Goal: Information Seeking & Learning: Compare options

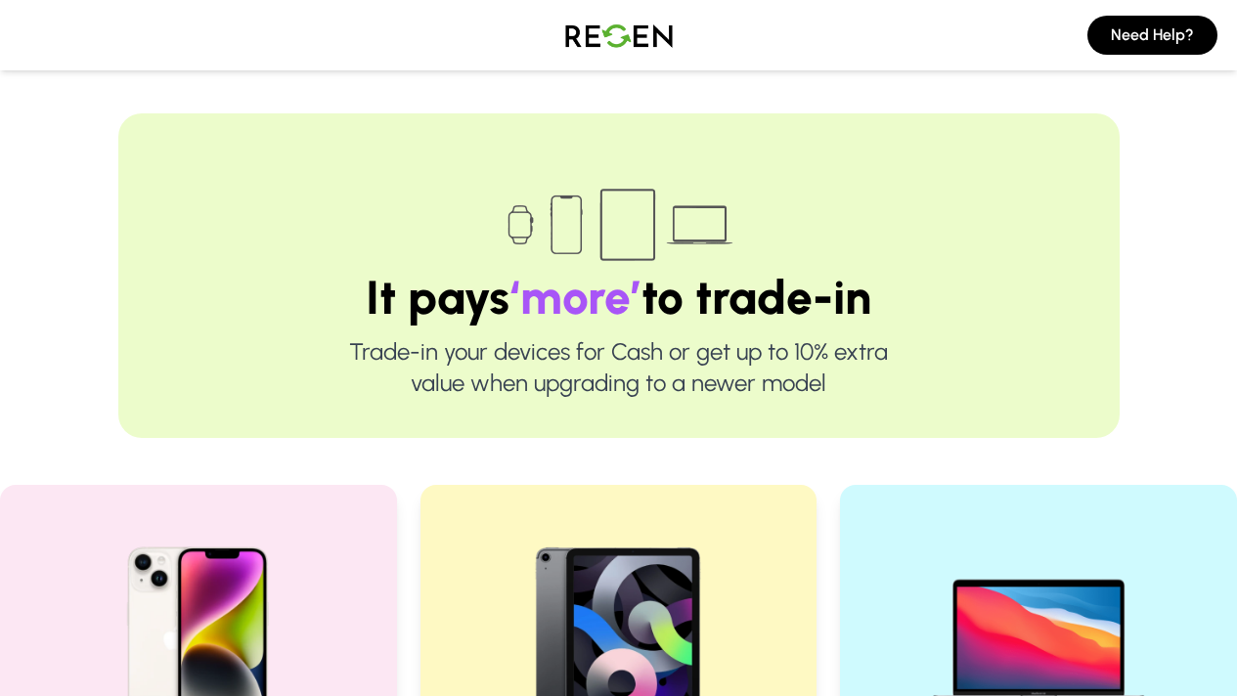
scroll to position [283, 0]
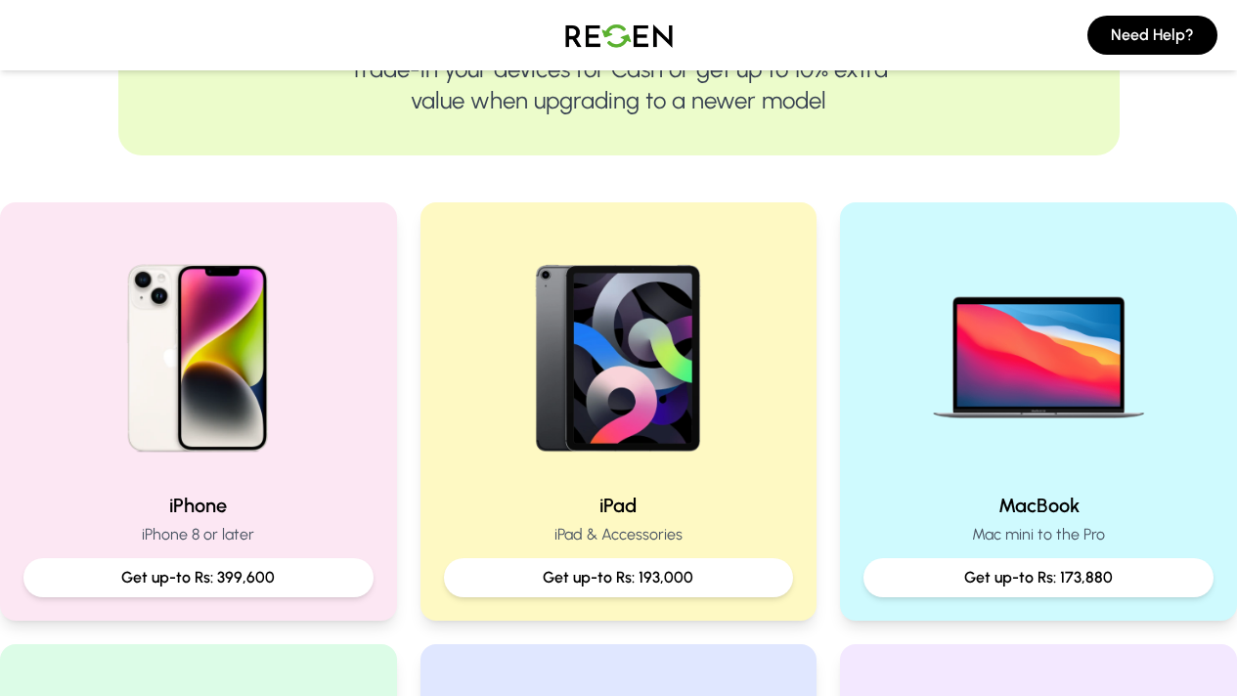
click at [686, 577] on p "Get up-to Rs: 193,000" at bounding box center [619, 577] width 319 height 23
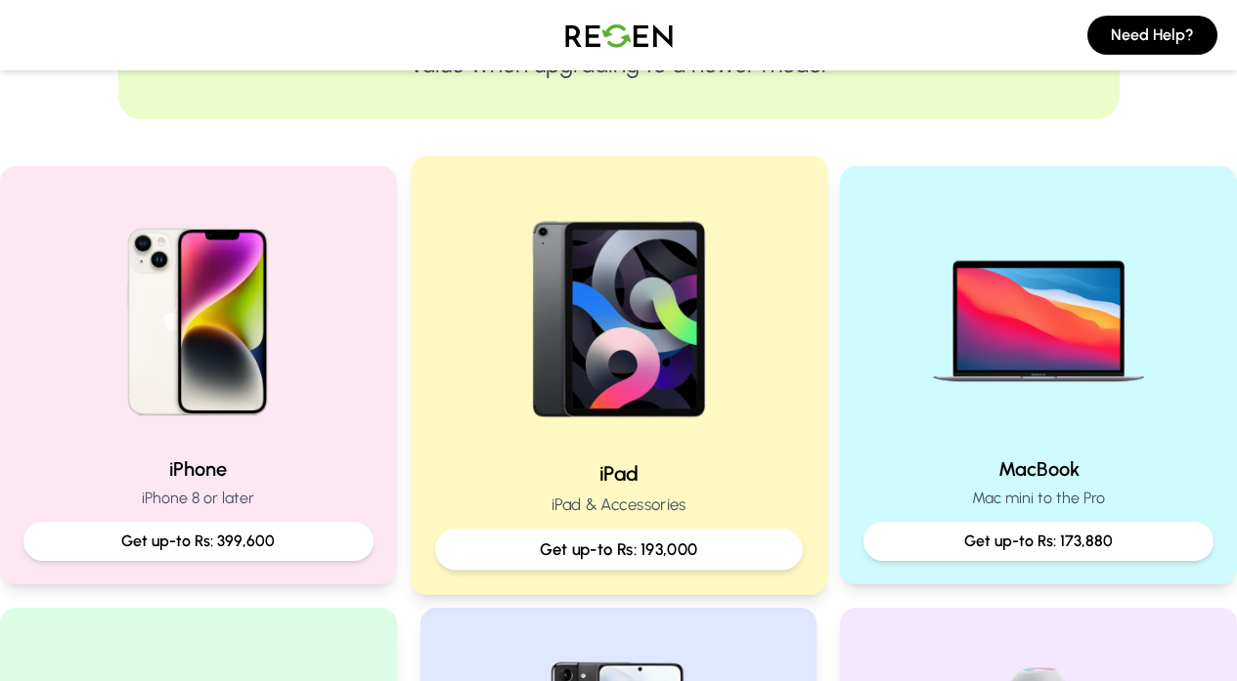
scroll to position [319, 0]
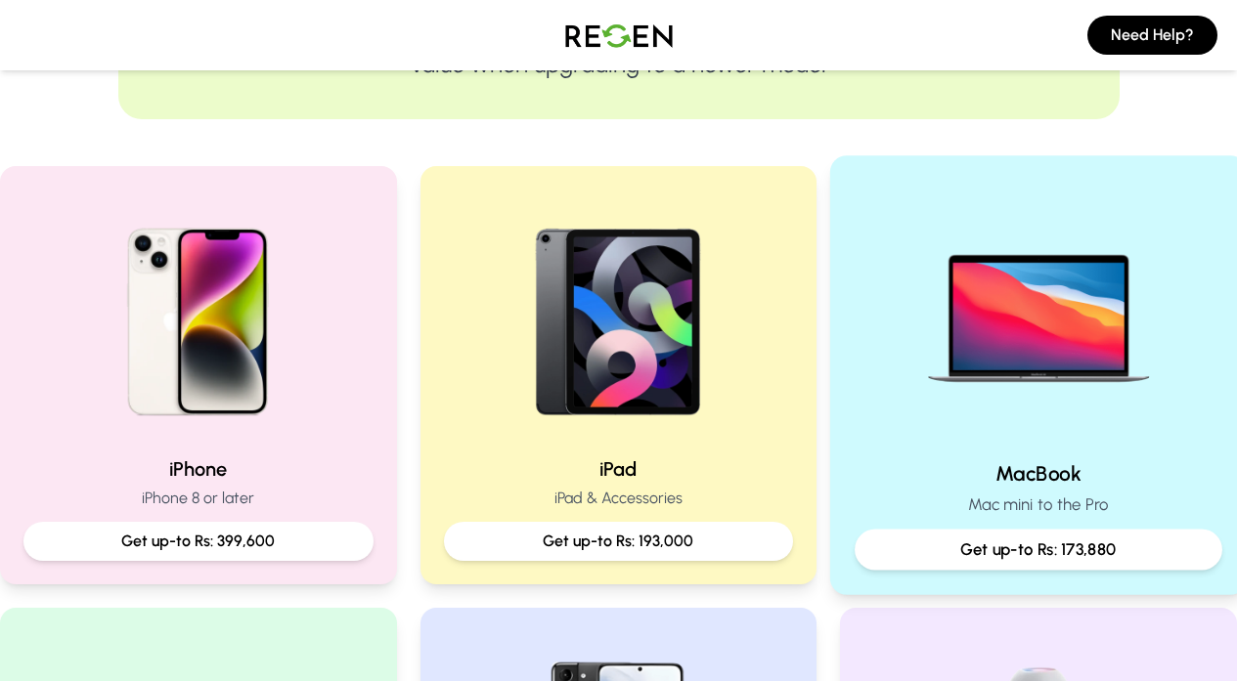
click at [1016, 561] on p "Get up-to Rs: 173,880" at bounding box center [1038, 550] width 334 height 24
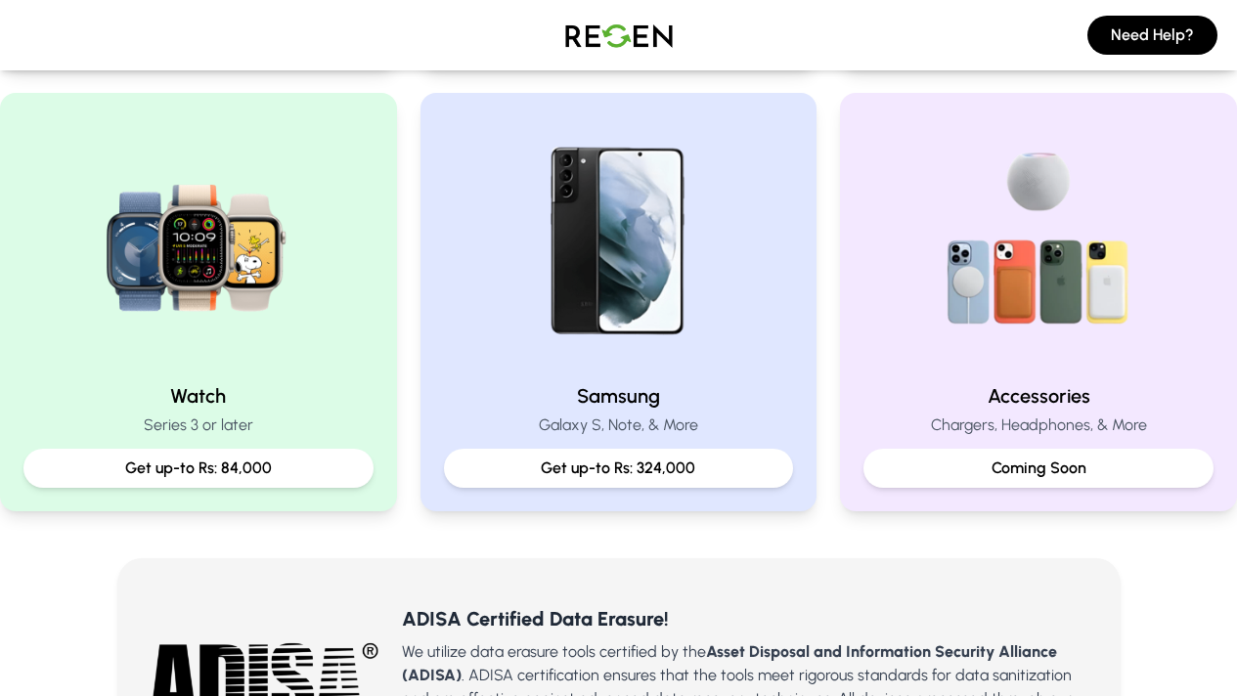
scroll to position [835, 0]
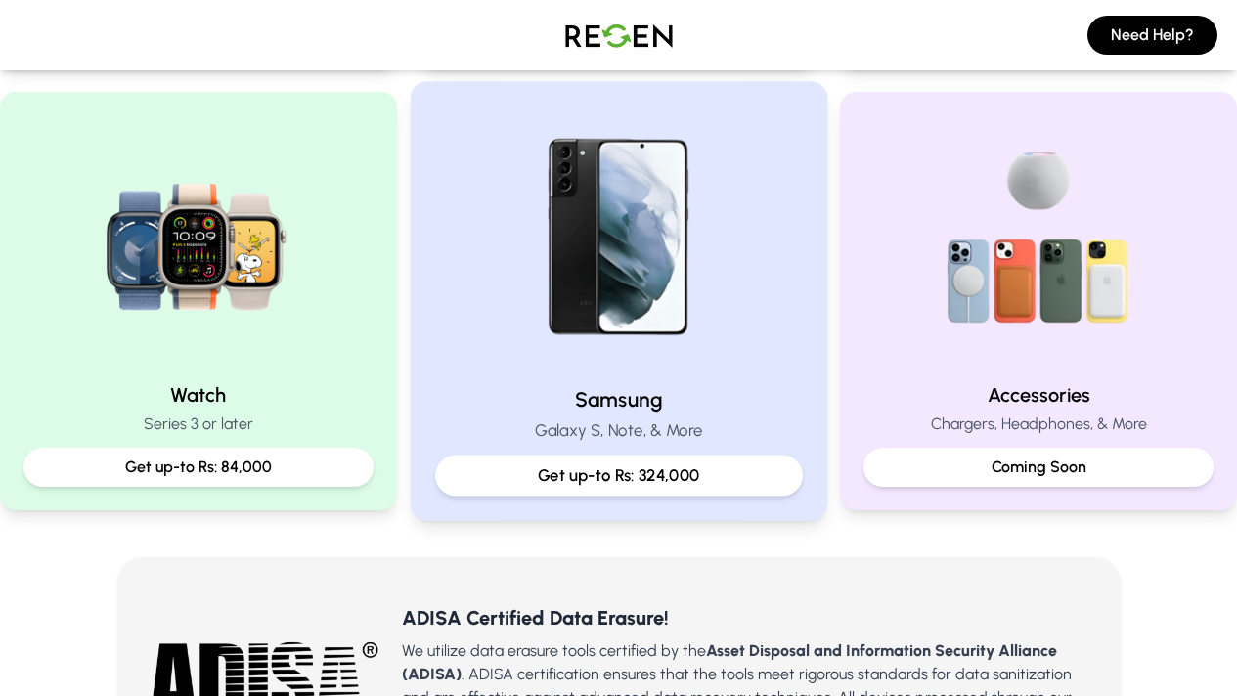
click at [711, 468] on p "Get up-to Rs: 324,000" at bounding box center [619, 475] width 334 height 24
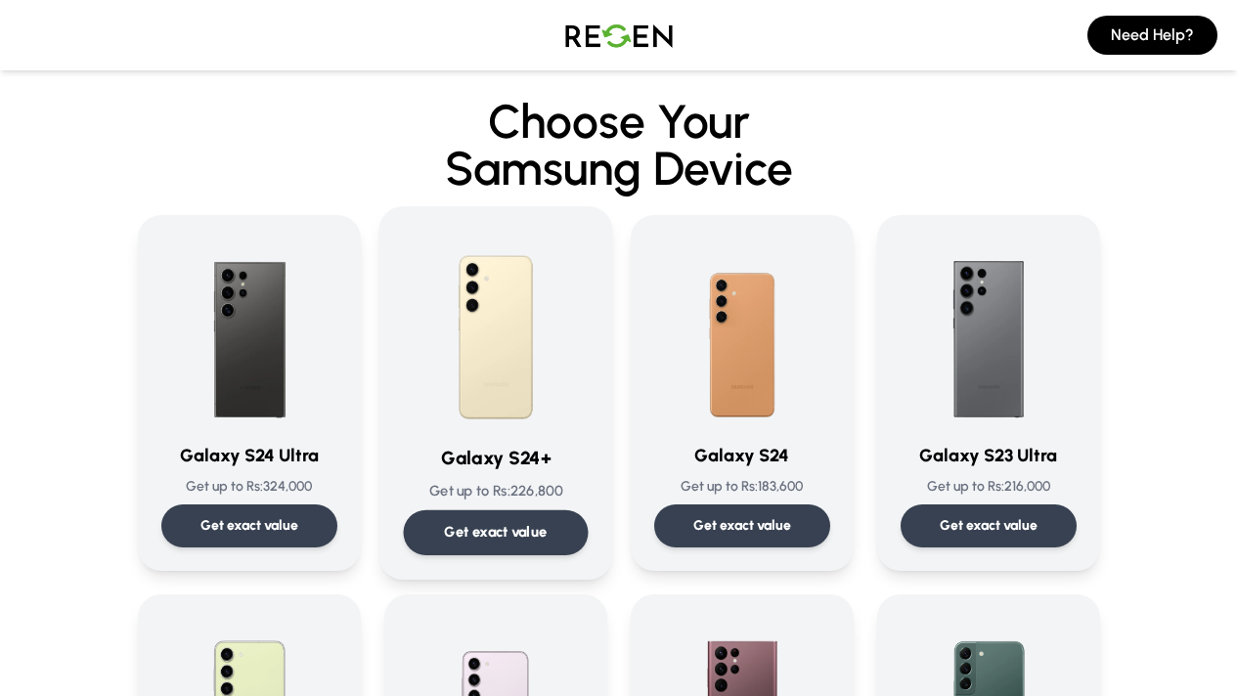
scroll to position [16, 0]
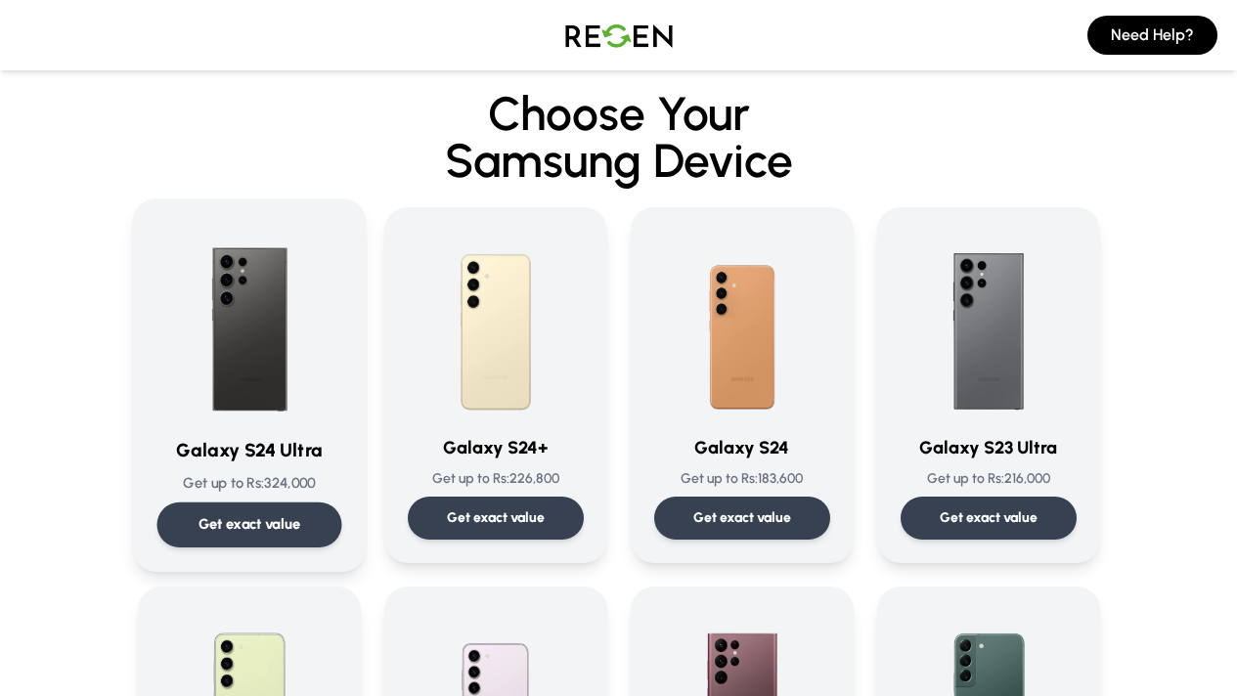
click at [156, 389] on div at bounding box center [248, 321] width 185 height 197
